Goal: Use online tool/utility: Utilize a website feature to perform a specific function

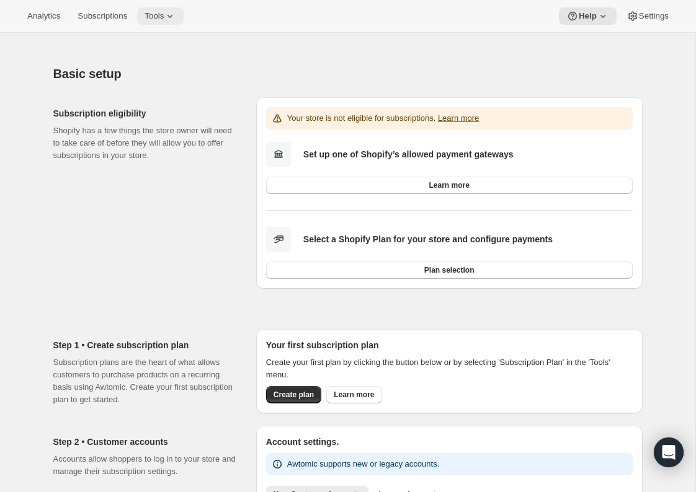
click at [146, 17] on button "Tools" at bounding box center [160, 15] width 47 height 17
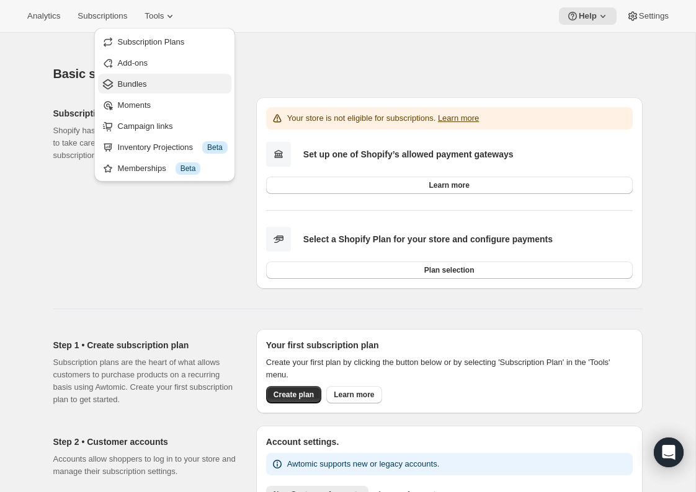
click at [110, 84] on icon "Bundles" at bounding box center [108, 84] width 12 height 12
